Goal: Navigation & Orientation: Find specific page/section

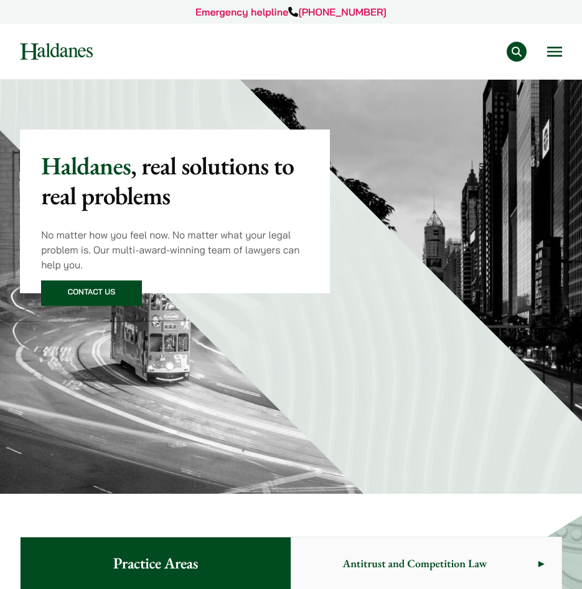
click at [551, 50] on button "Open menu" at bounding box center [555, 52] width 15 height 10
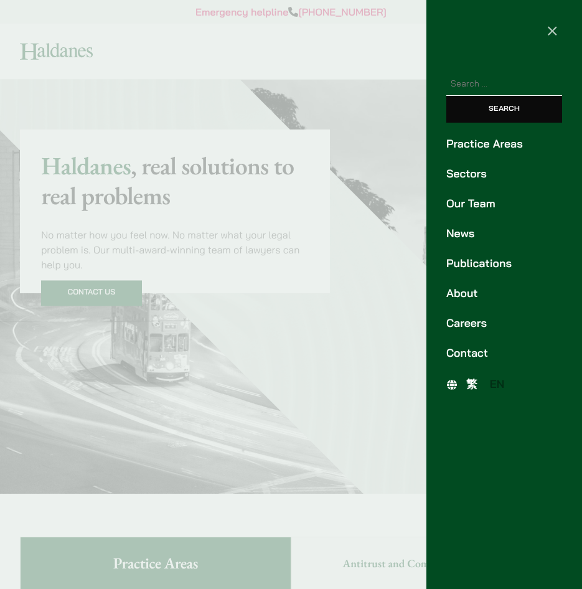
click at [477, 204] on link "Our Team" at bounding box center [505, 204] width 116 height 17
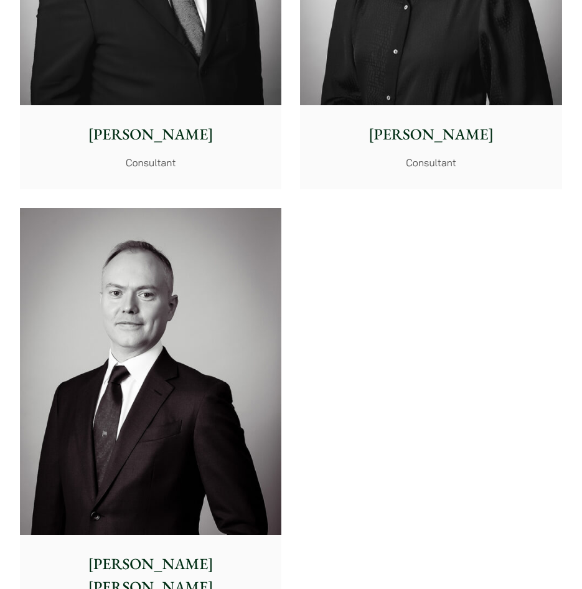
scroll to position [9237, 0]
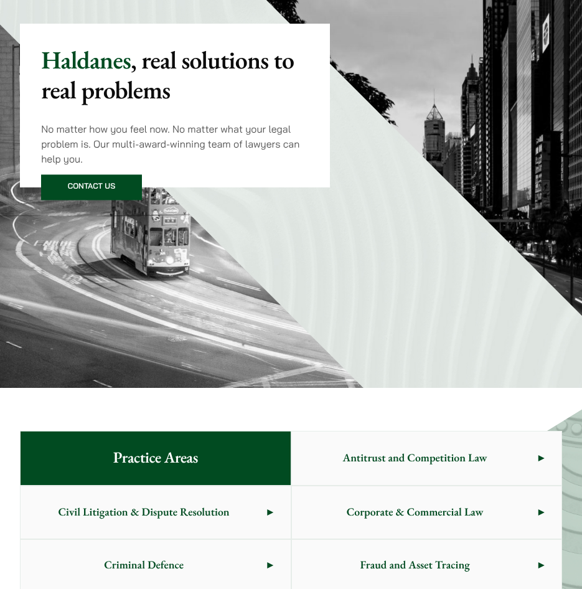
scroll to position [21, 0]
